Goal: Download file/media

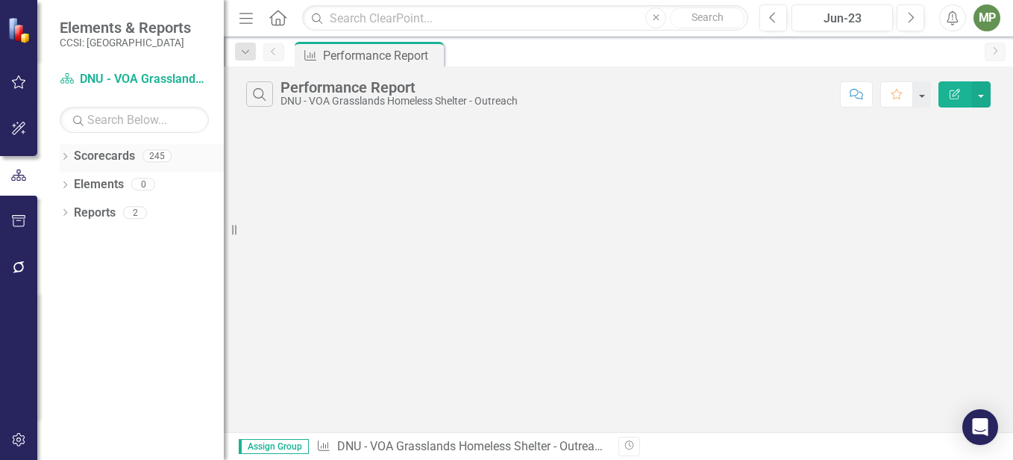
click at [64, 156] on icon "Dropdown" at bounding box center [65, 158] width 10 height 8
click at [74, 184] on icon "Dropdown" at bounding box center [72, 183] width 11 height 9
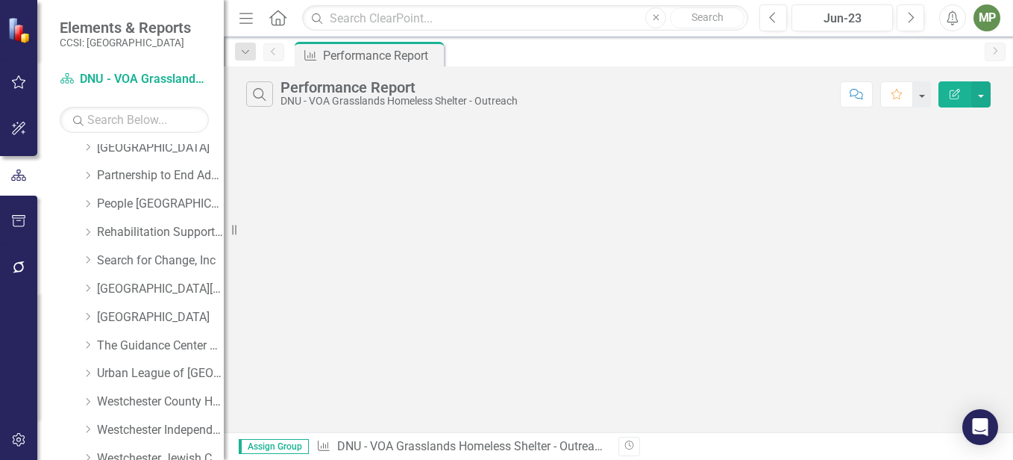
scroll to position [926, 0]
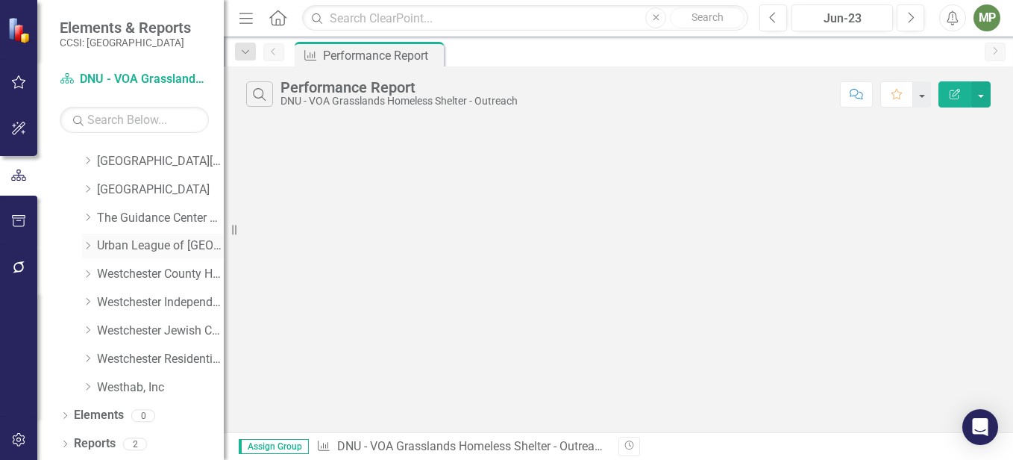
click at [148, 250] on link "Urban League of [GEOGRAPHIC_DATA]" at bounding box center [160, 245] width 127 height 17
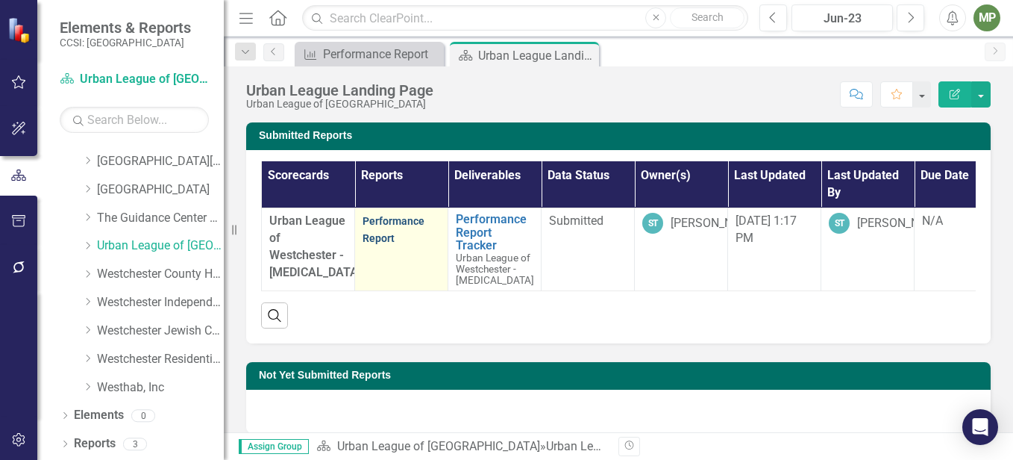
click at [400, 225] on link "Performance Report" at bounding box center [394, 229] width 62 height 29
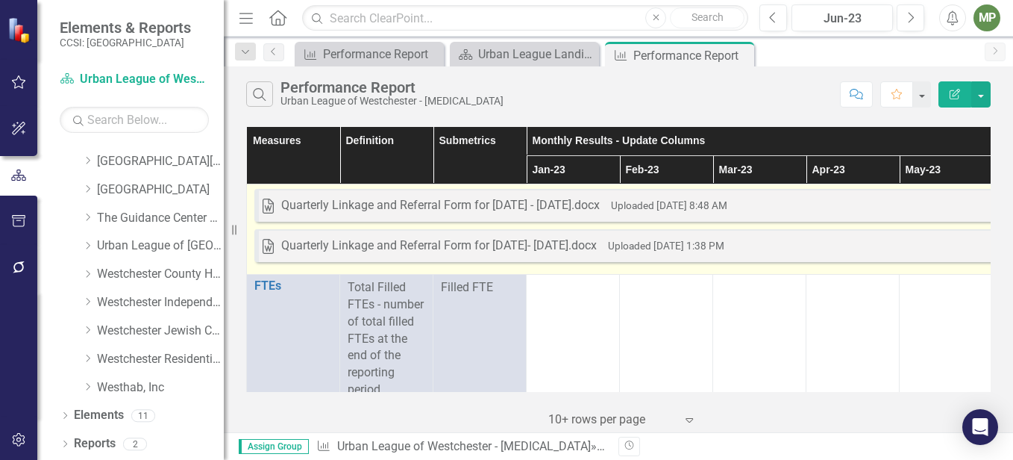
click at [486, 245] on div "Quarterly Linkage and Referral Form for January 2025- March 2025.docx" at bounding box center [439, 245] width 316 height 17
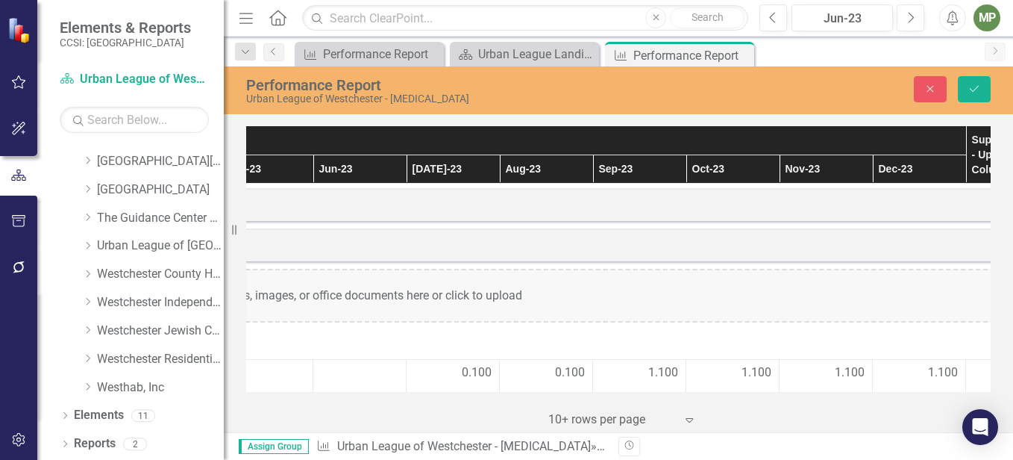
scroll to position [0, 853]
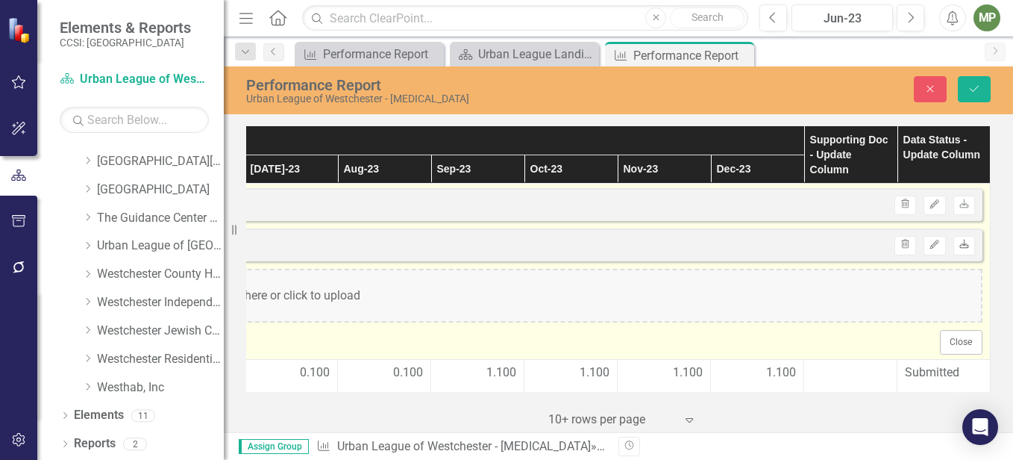
click at [959, 247] on icon "Download" at bounding box center [964, 244] width 11 height 9
click at [959, 206] on icon "Download" at bounding box center [964, 204] width 11 height 9
